Goal: Information Seeking & Learning: Learn about a topic

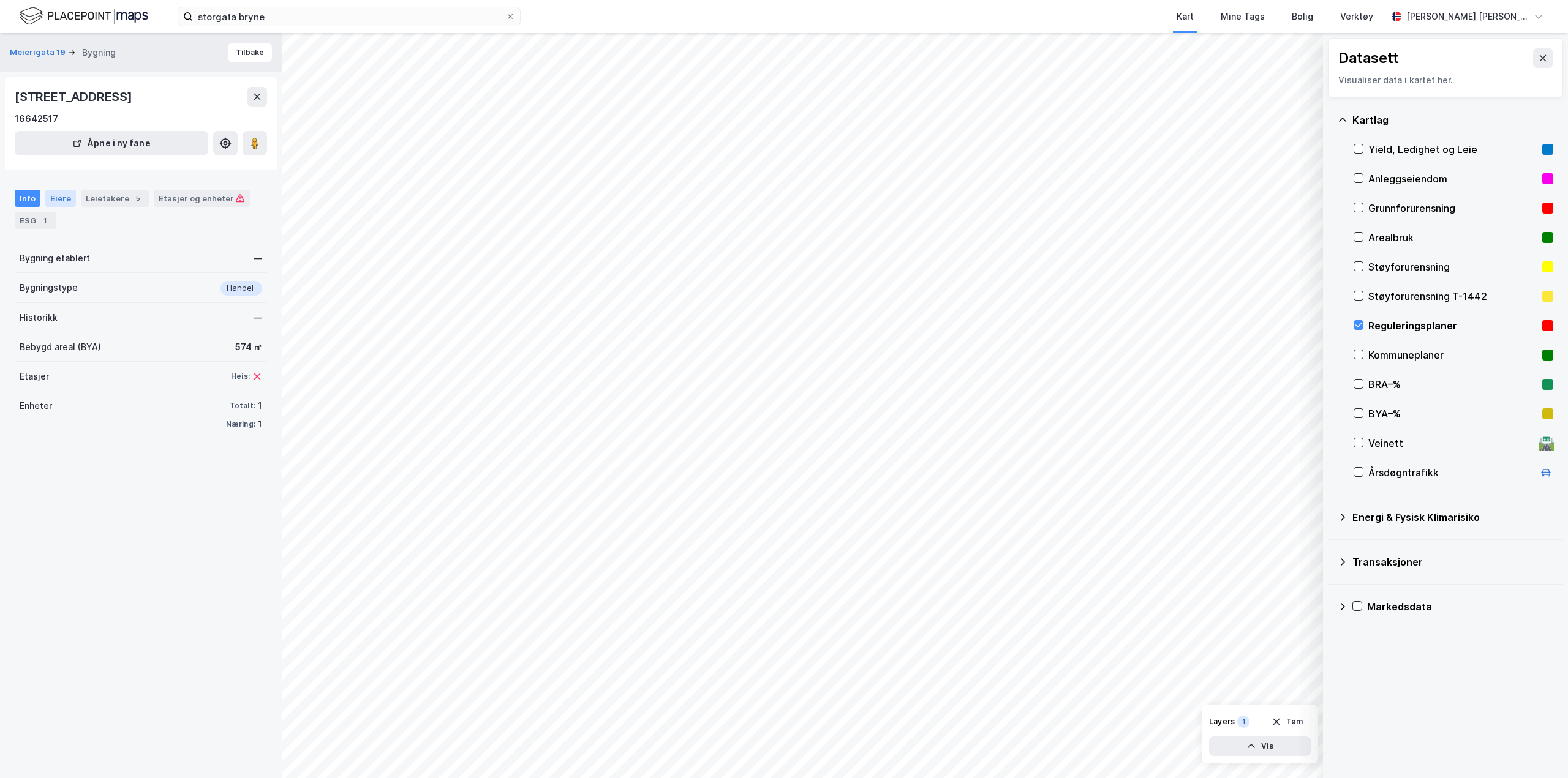
click at [62, 200] on div "Eiere" at bounding box center [61, 198] width 30 height 17
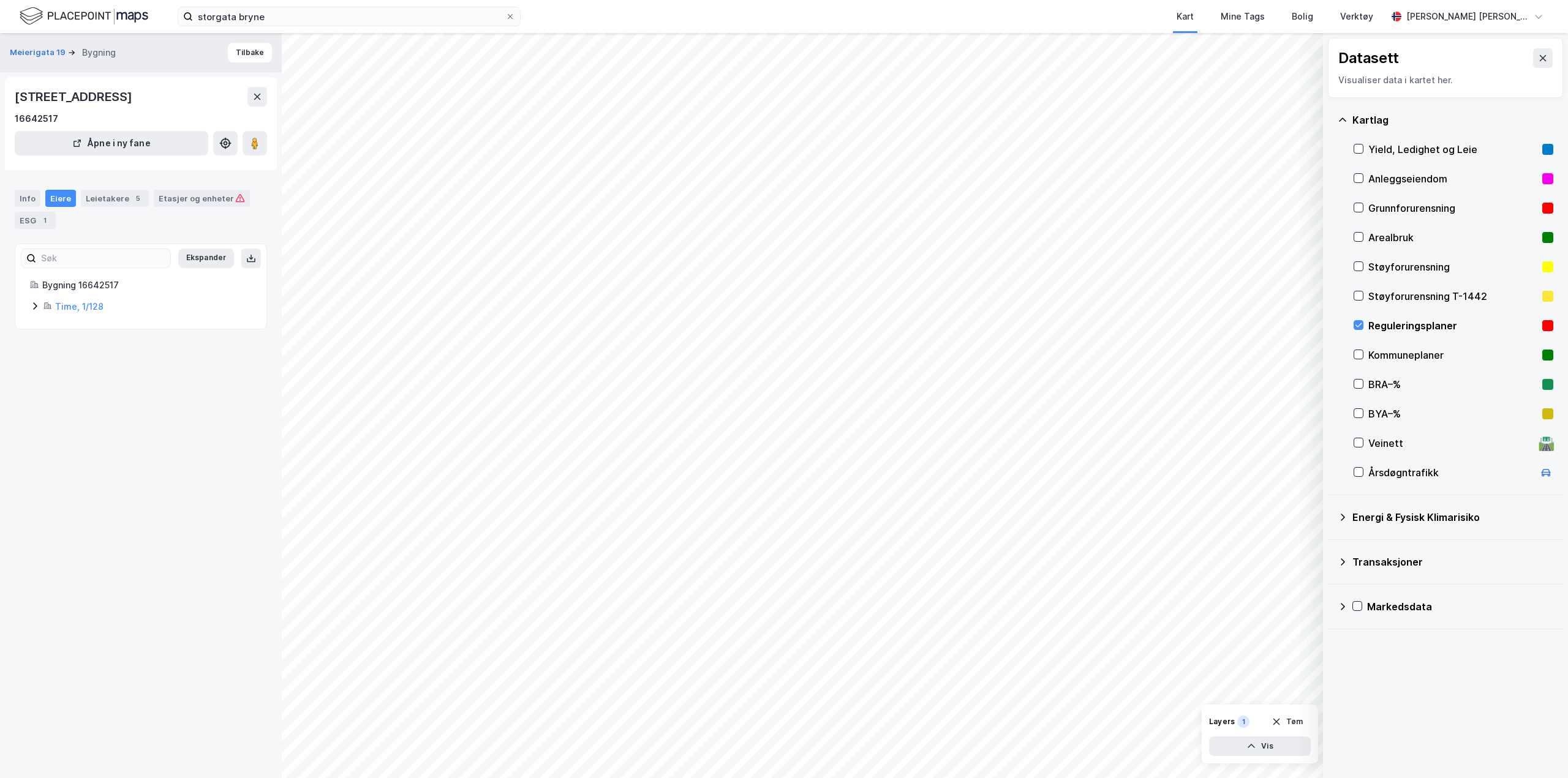
click at [54, 307] on div "Time, 1/128" at bounding box center [148, 306] width 209 height 14
click at [158, 348] on link "Blåsenborg Eiendom AS" at bounding box center [162, 348] width 101 height 10
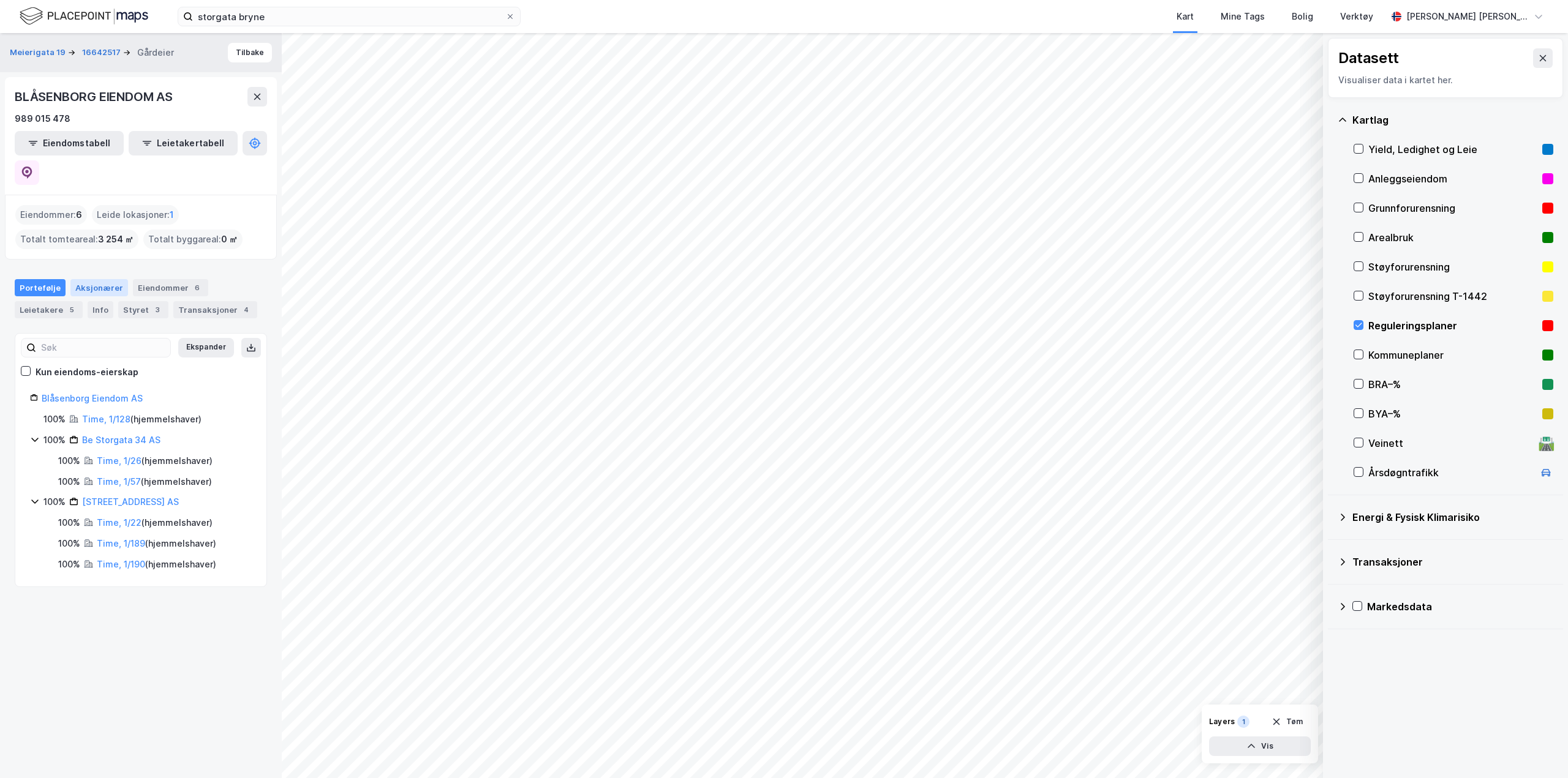
click at [91, 279] on div "Aksjonærer" at bounding box center [99, 288] width 57 height 17
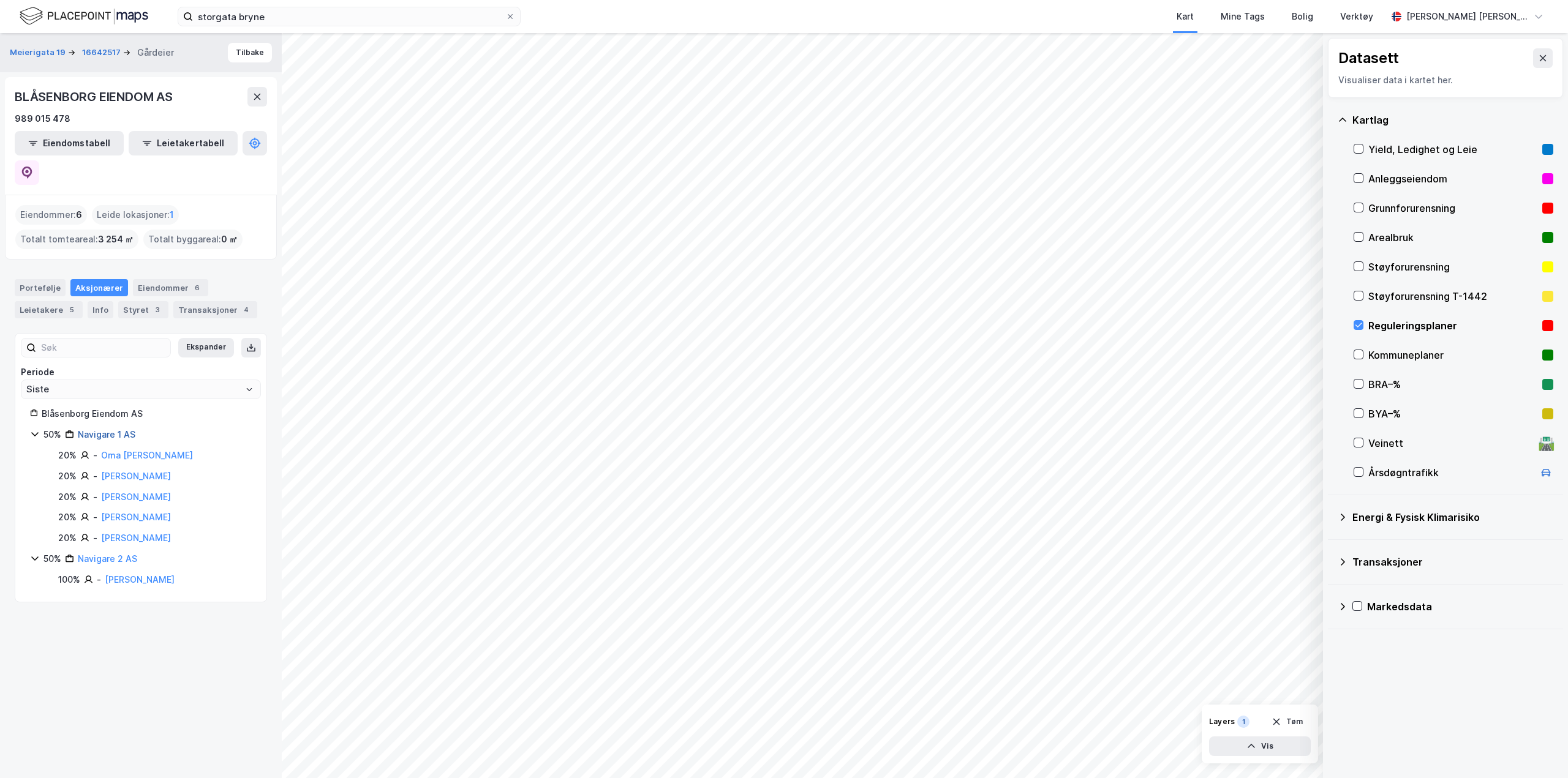
click at [93, 429] on link "Navigare 1 AS" at bounding box center [107, 434] width 57 height 10
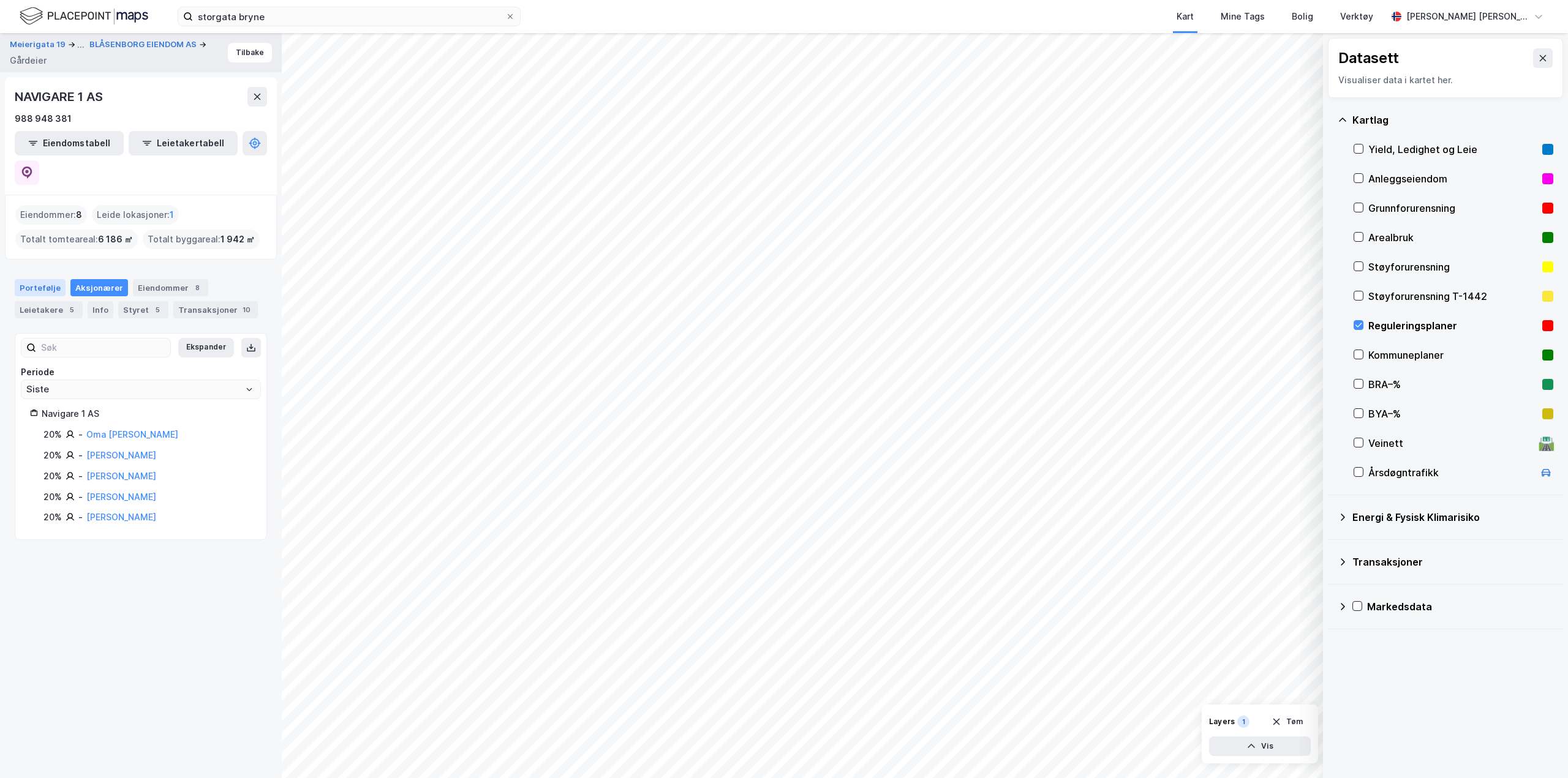
click at [44, 279] on div "Portefølje" at bounding box center [39, 288] width 50 height 17
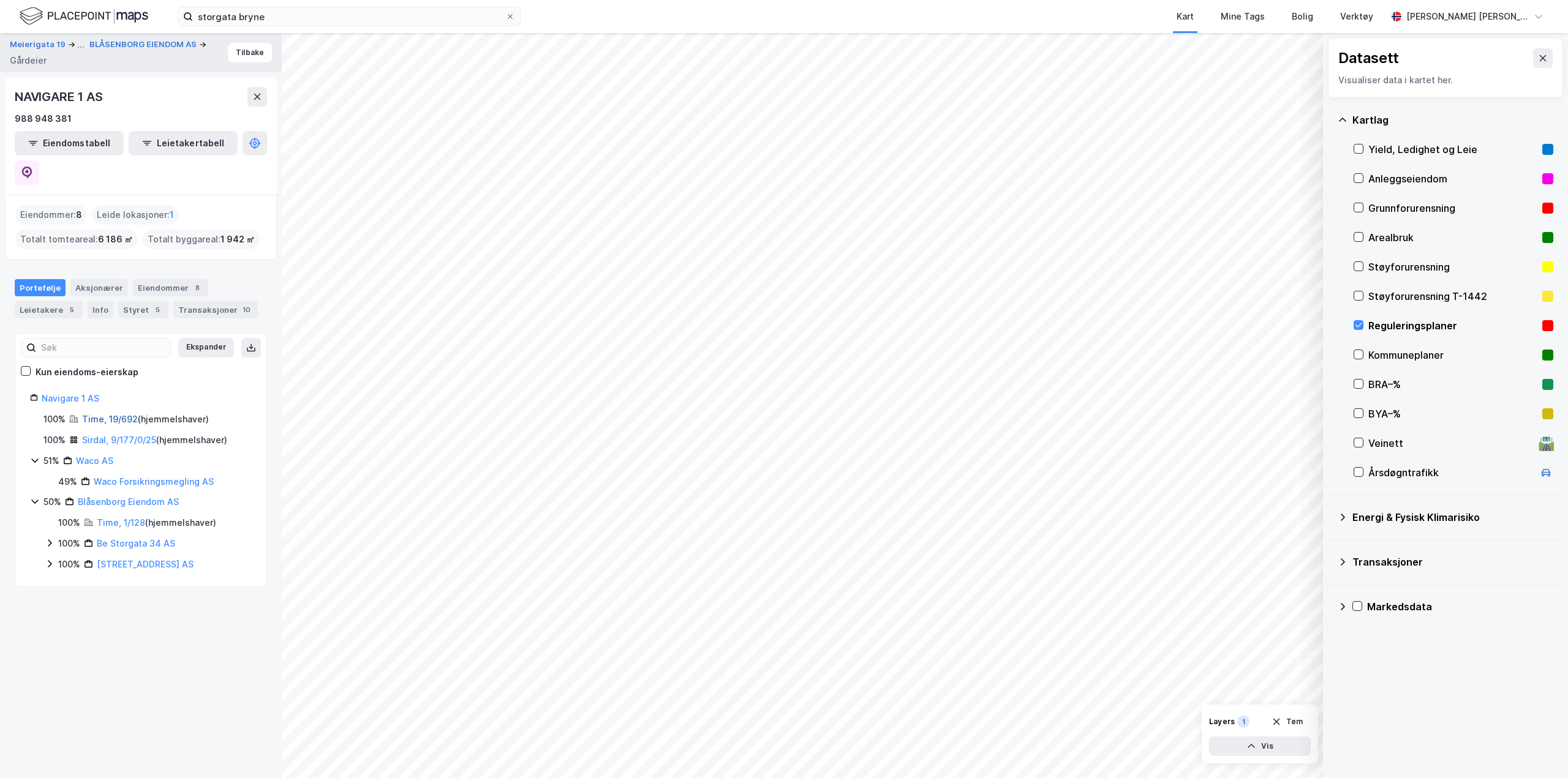
click at [102, 414] on link "Time, 19/692" at bounding box center [110, 419] width 56 height 10
click at [54, 538] on icon at bounding box center [50, 543] width 10 height 10
click at [37, 279] on div "Portefølje" at bounding box center [39, 288] width 50 height 17
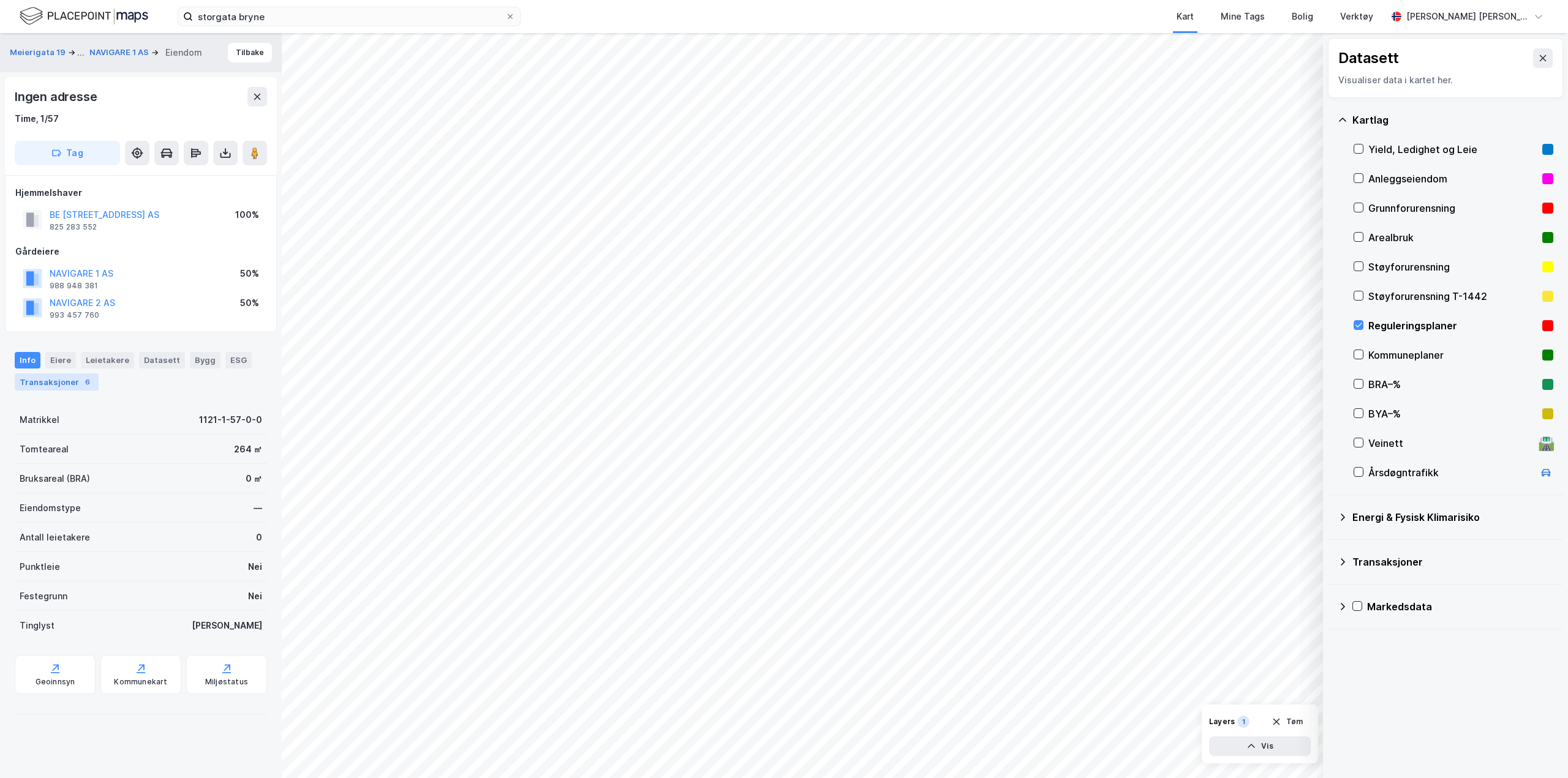
click at [72, 383] on div "Transaksjoner 6" at bounding box center [56, 382] width 84 height 17
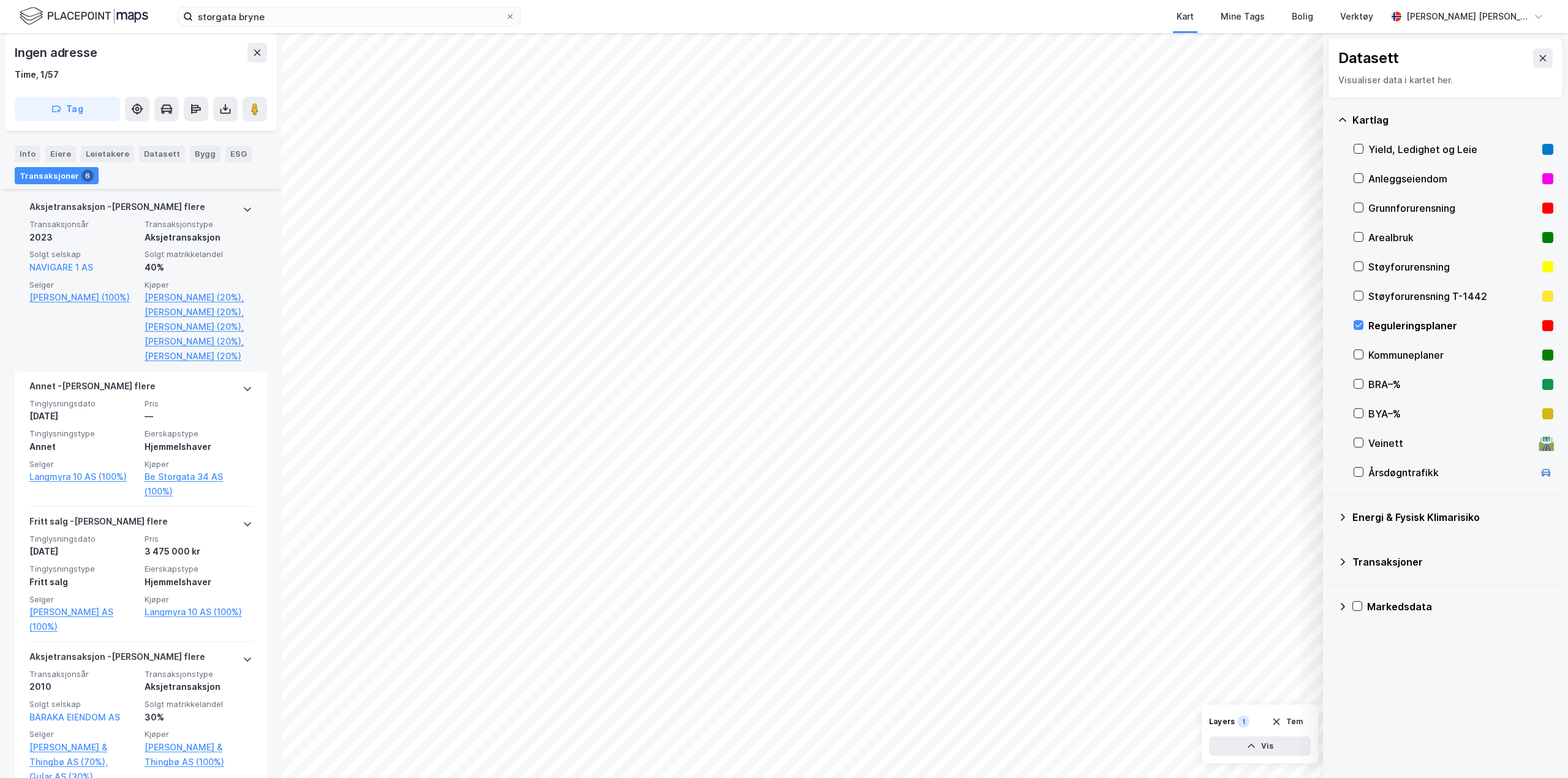
scroll to position [429, 0]
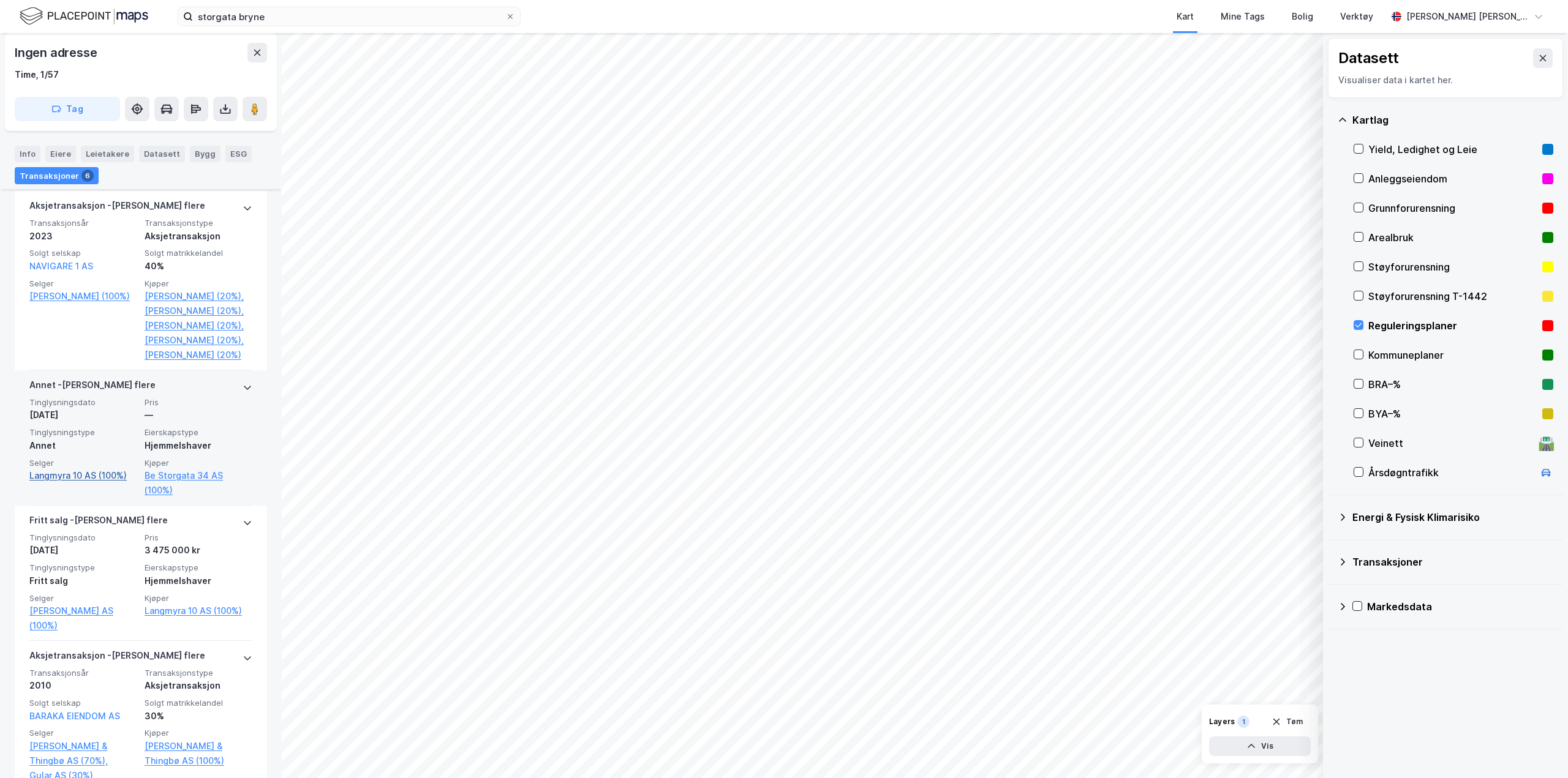
click at [108, 470] on link "Langmyra 10 AS (100%)" at bounding box center [83, 475] width 108 height 14
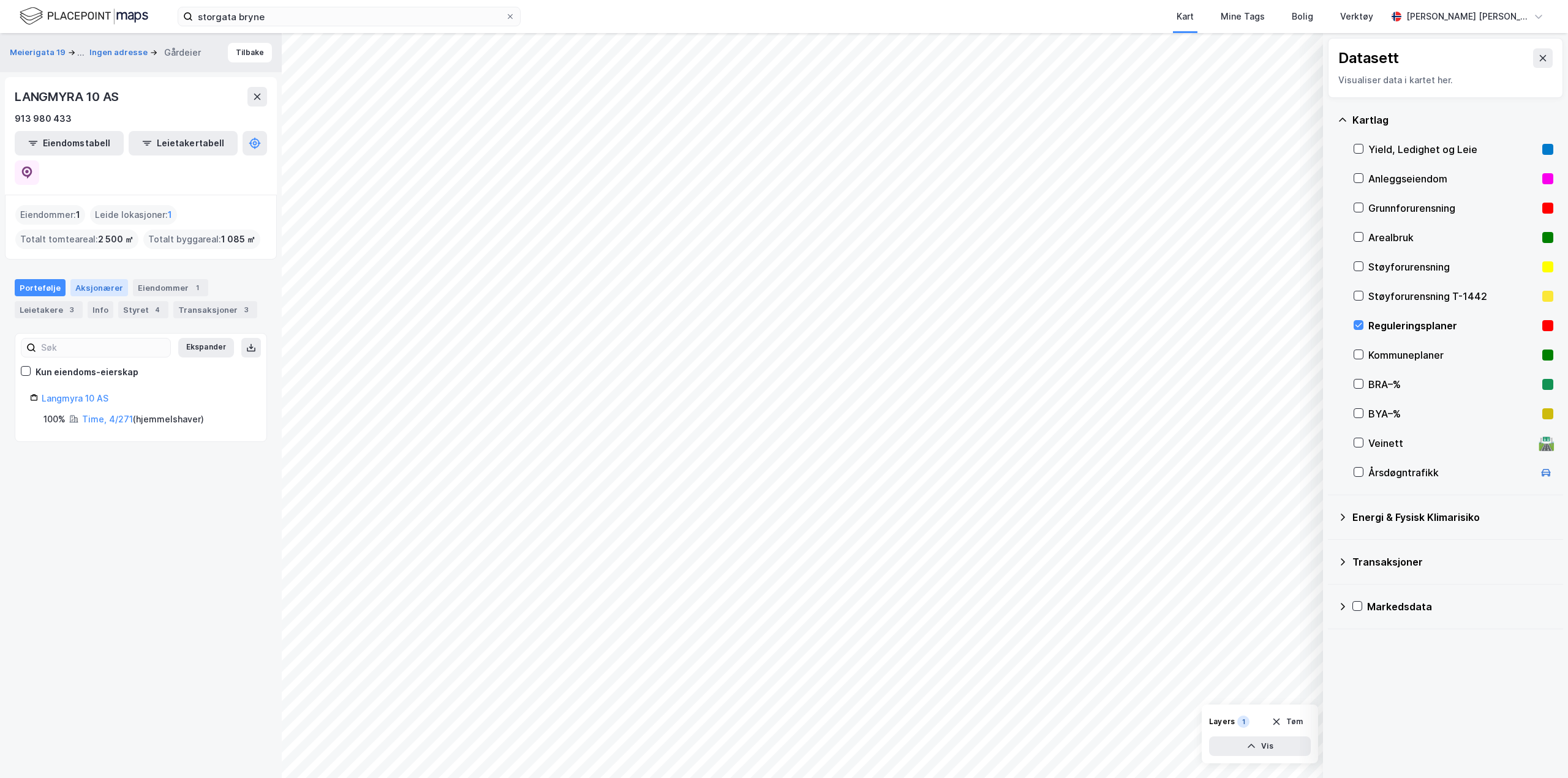
click at [102, 279] on div "Aksjonærer" at bounding box center [99, 288] width 57 height 17
